Goal: Obtain resource: Download file/media

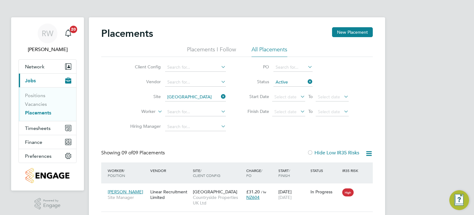
click at [220, 97] on icon at bounding box center [220, 96] width 0 height 9
click at [367, 152] on icon at bounding box center [369, 154] width 8 height 8
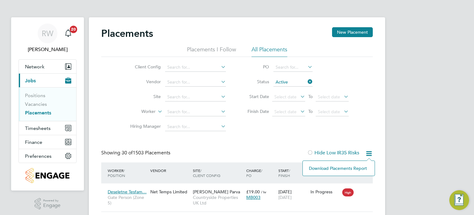
click at [345, 163] on div "Download Placements Report" at bounding box center [339, 167] width 73 height 15
click at [369, 156] on icon at bounding box center [369, 154] width 8 height 8
click at [358, 168] on li "Download Placements Report" at bounding box center [339, 168] width 66 height 9
click at [32, 141] on span "Finance" at bounding box center [33, 142] width 17 height 6
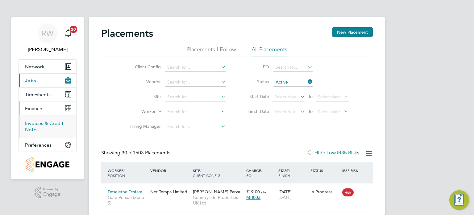
click at [36, 124] on link "Invoices & Credit Notes" at bounding box center [44, 126] width 39 height 12
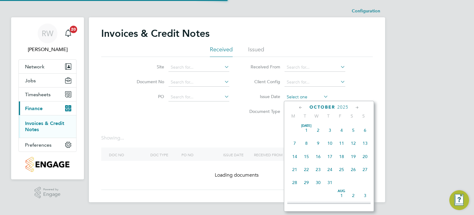
click at [299, 96] on input at bounding box center [307, 97] width 44 height 9
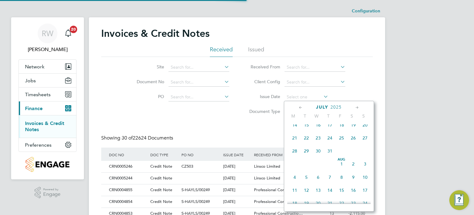
scroll to position [3, 3]
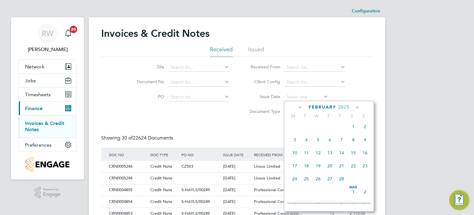
click at [293, 141] on span "3" at bounding box center [295, 140] width 12 height 12
type input "[DATE]"
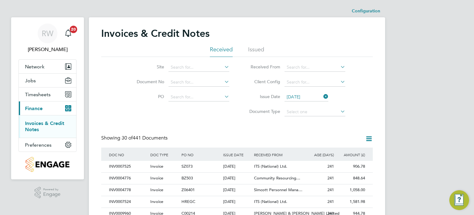
click at [368, 140] on icon at bounding box center [369, 139] width 8 height 8
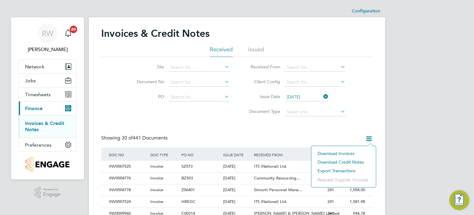
click at [340, 152] on li "Download invoices" at bounding box center [344, 153] width 58 height 9
